Goal: Browse casually

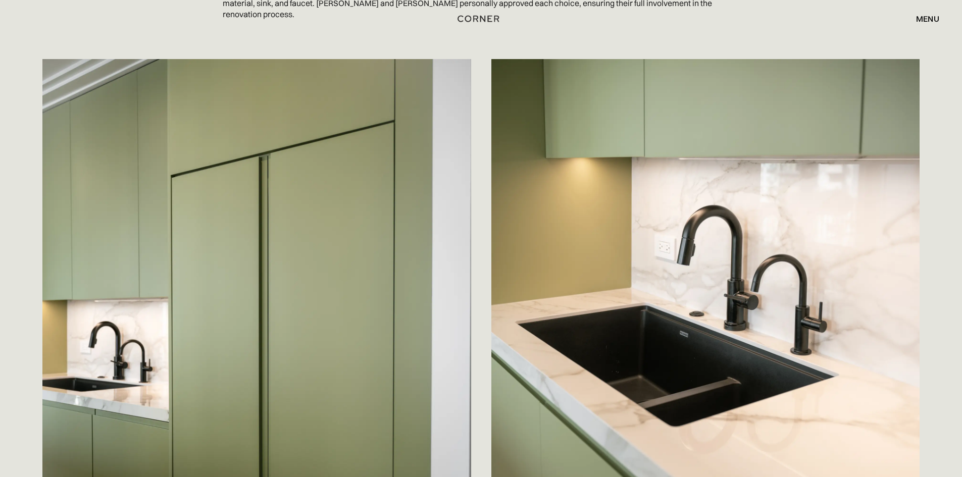
scroll to position [1666, 0]
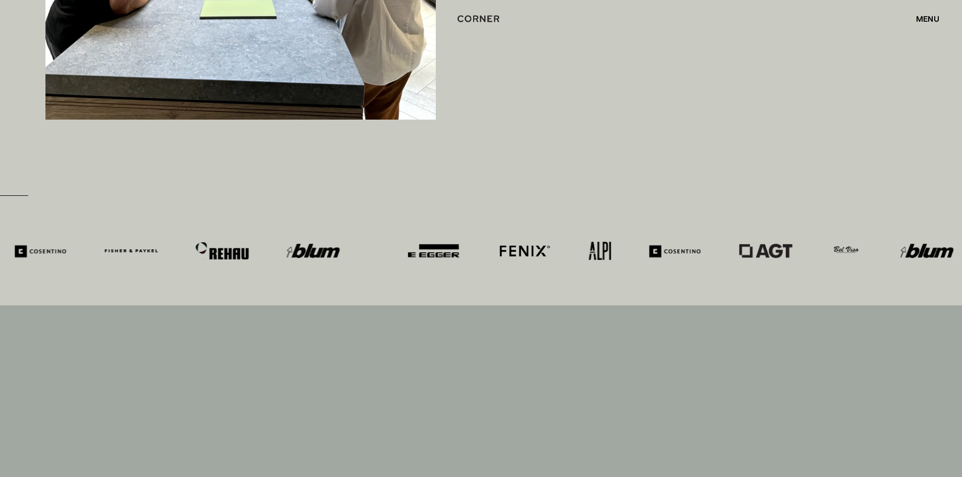
scroll to position [5654, 0]
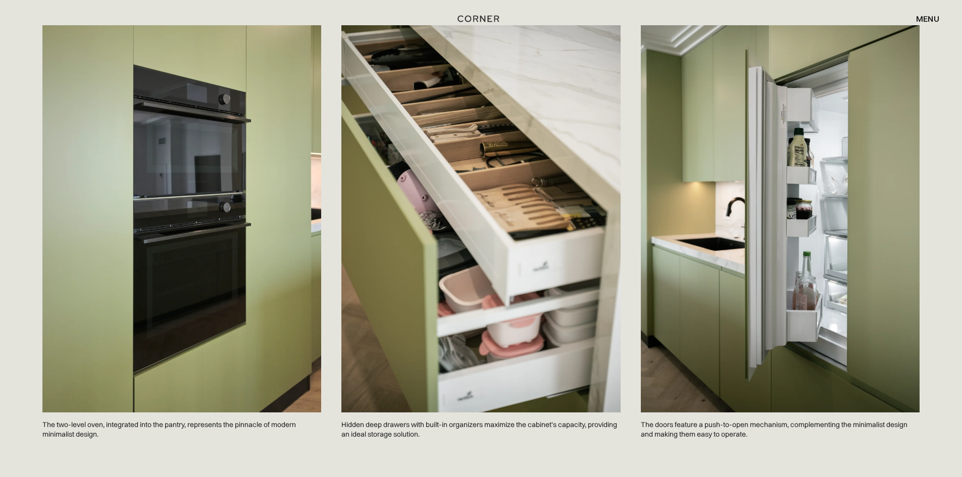
scroll to position [2322, 0]
